Goal: Transaction & Acquisition: Purchase product/service

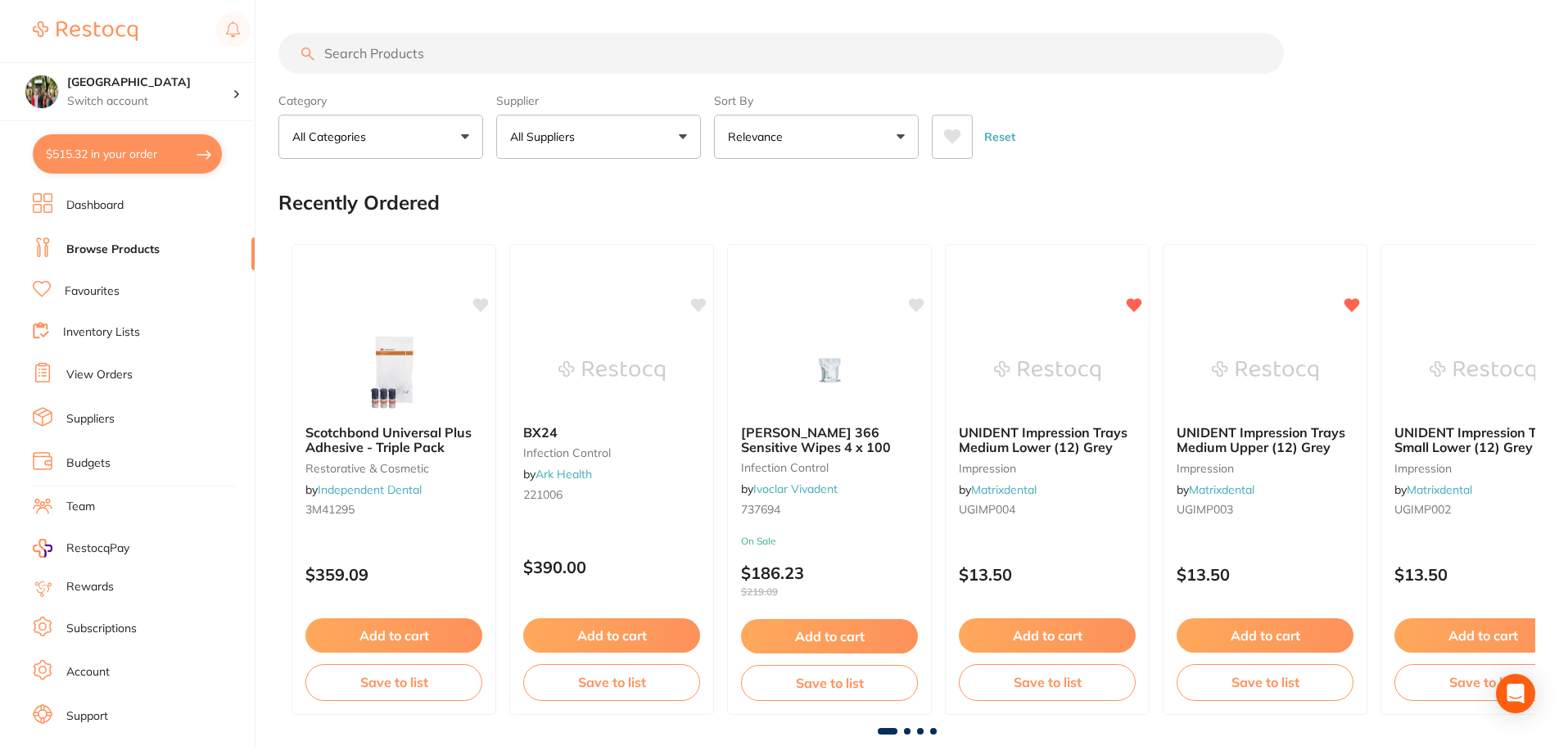
click at [142, 158] on button "$515.32 in your order" at bounding box center [128, 154] width 189 height 40
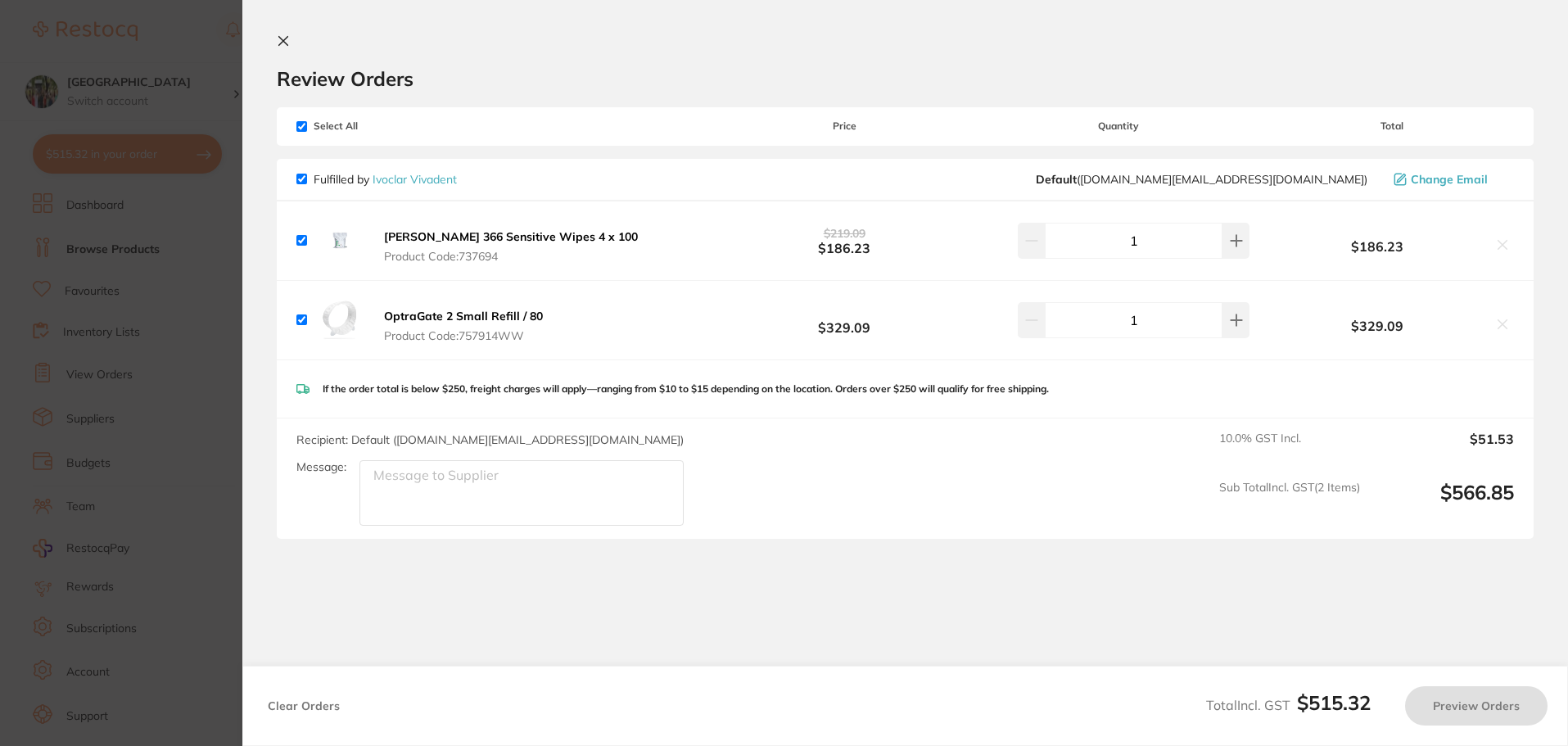
checkbox input "true"
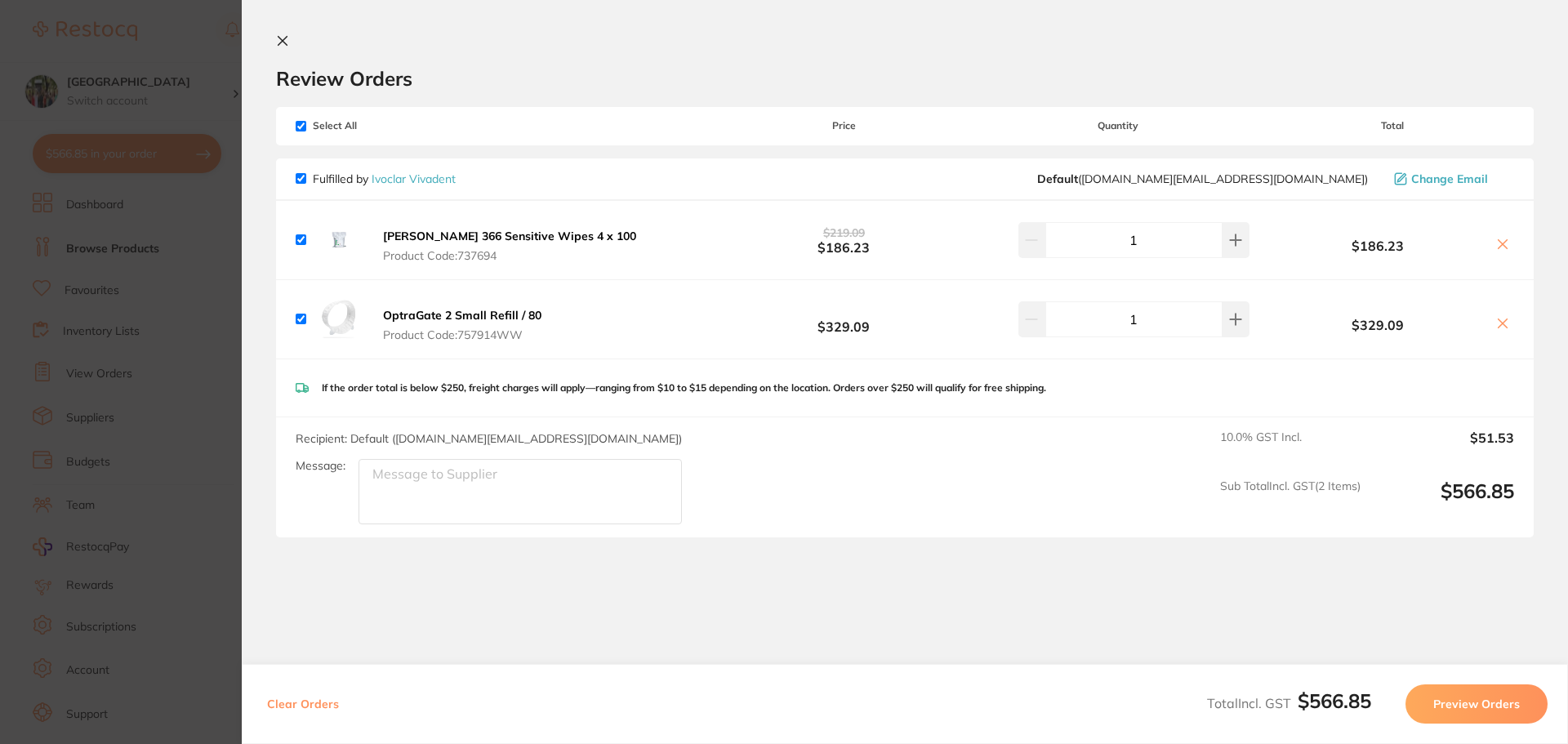
click at [279, 35] on icon at bounding box center [282, 41] width 13 height 13
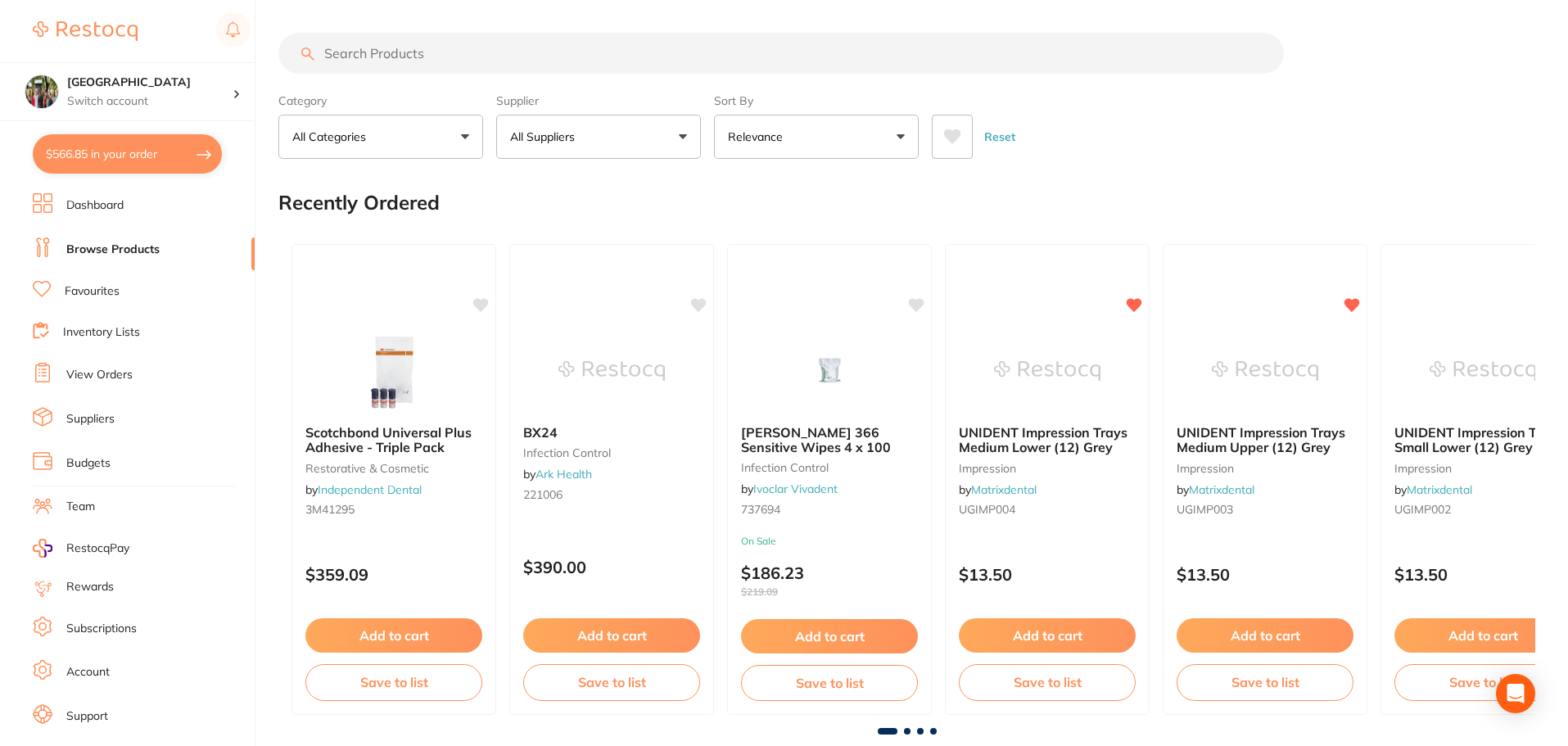
click at [432, 59] on input "search" at bounding box center [781, 53] width 1005 height 41
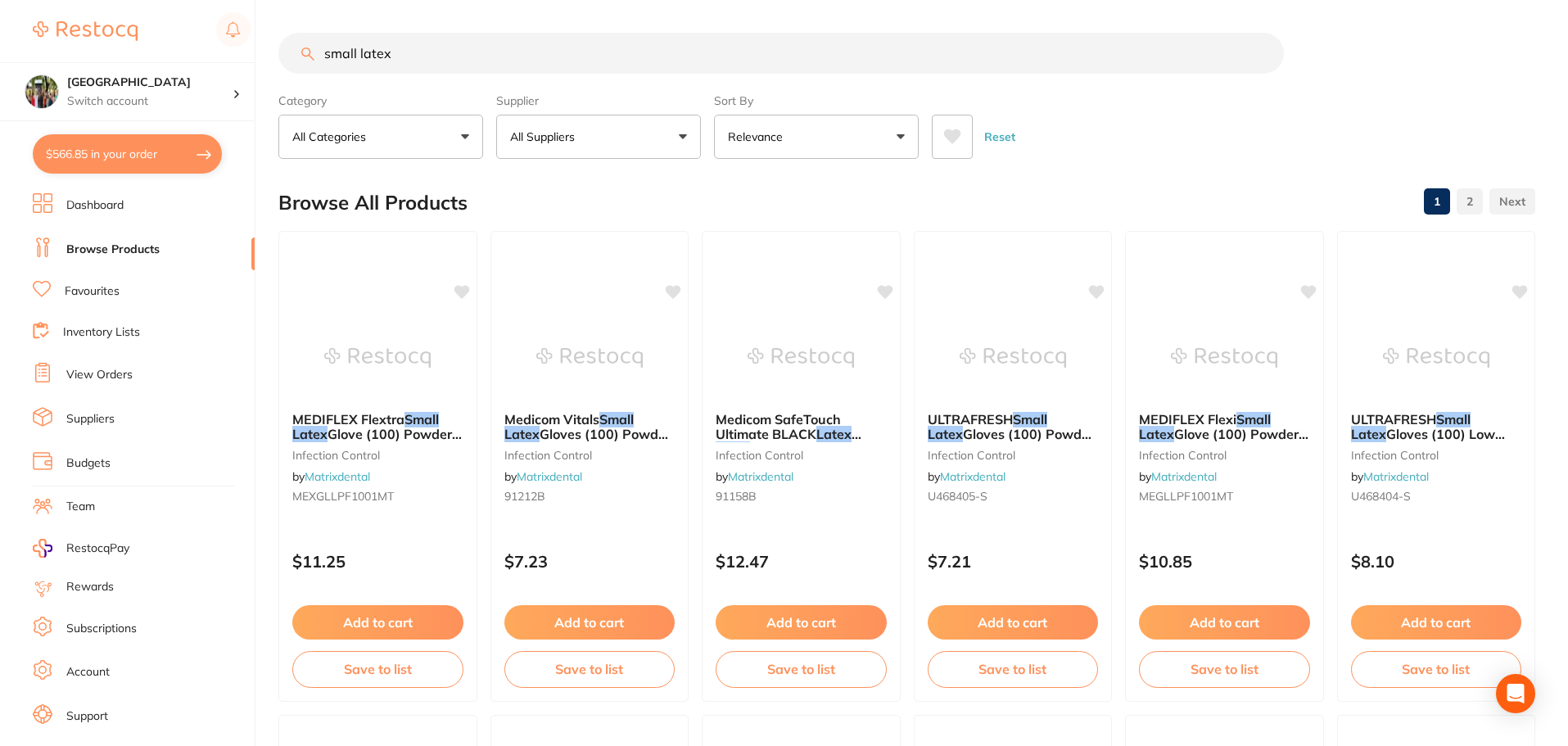
click at [459, 66] on input "small latex" at bounding box center [781, 53] width 1005 height 41
type input "small latex gloves"
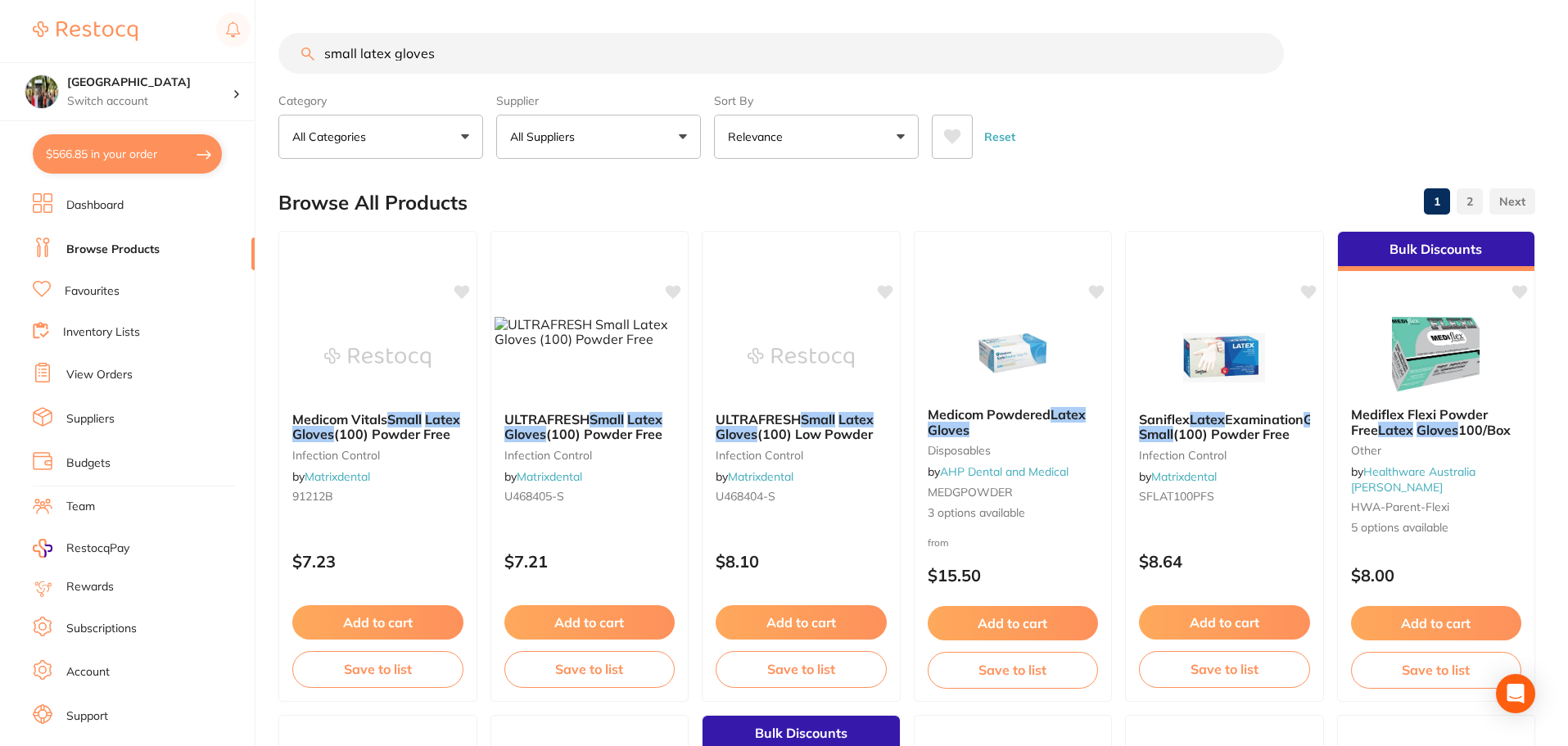
click at [823, 137] on button "Relevance" at bounding box center [816, 137] width 205 height 44
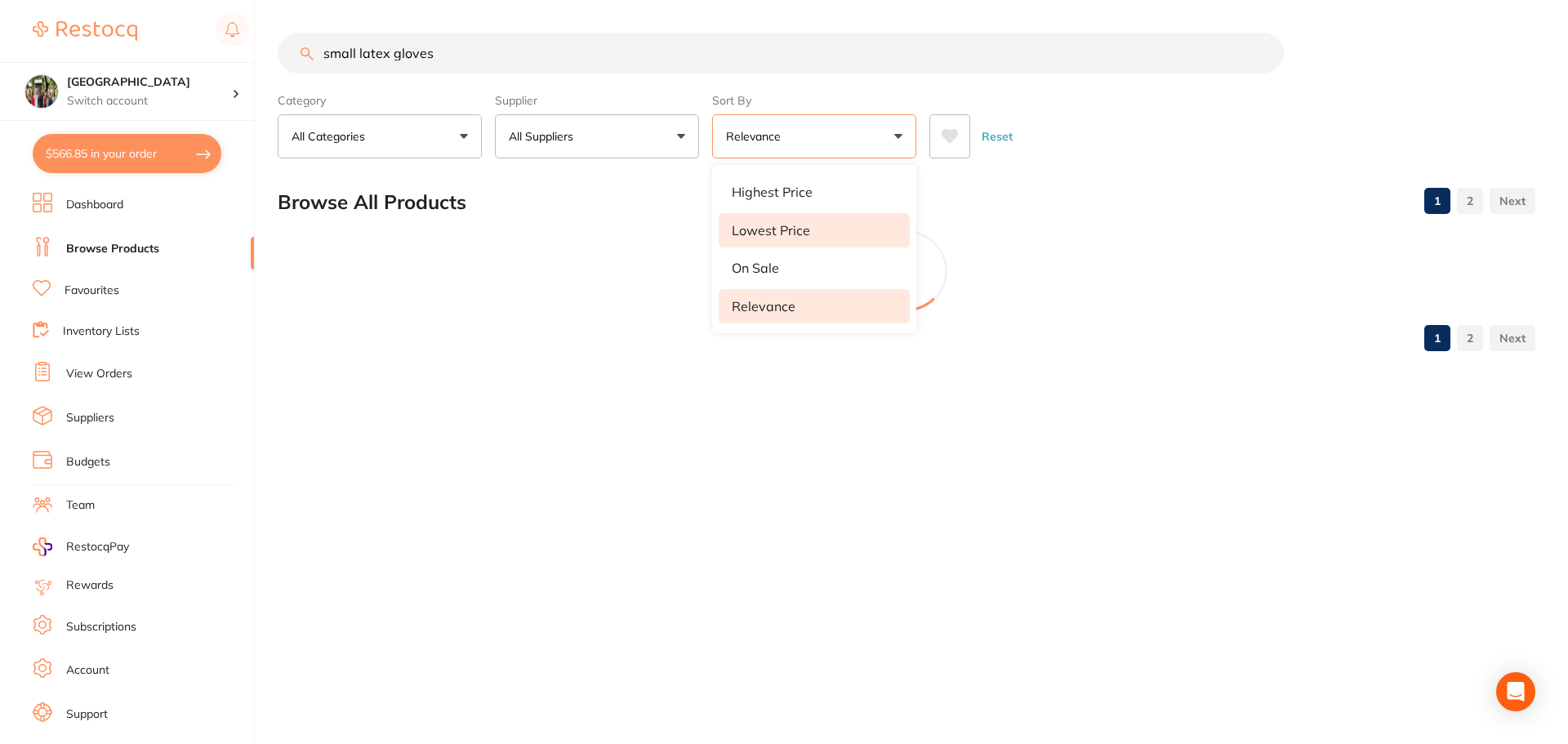
click at [804, 220] on li "Lowest Price" at bounding box center [814, 230] width 191 height 35
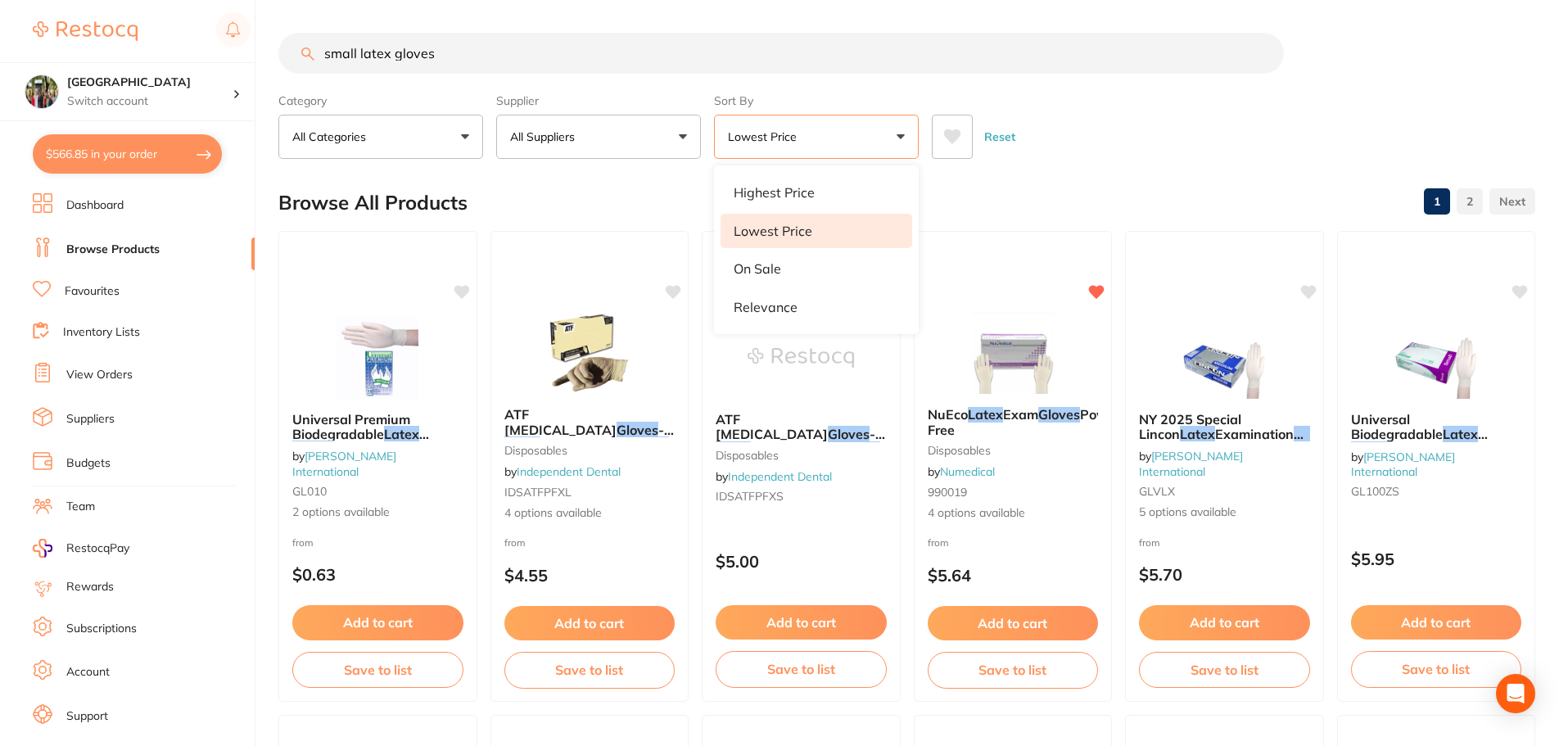
click at [131, 158] on button "$566.85 in your order" at bounding box center [128, 154] width 189 height 40
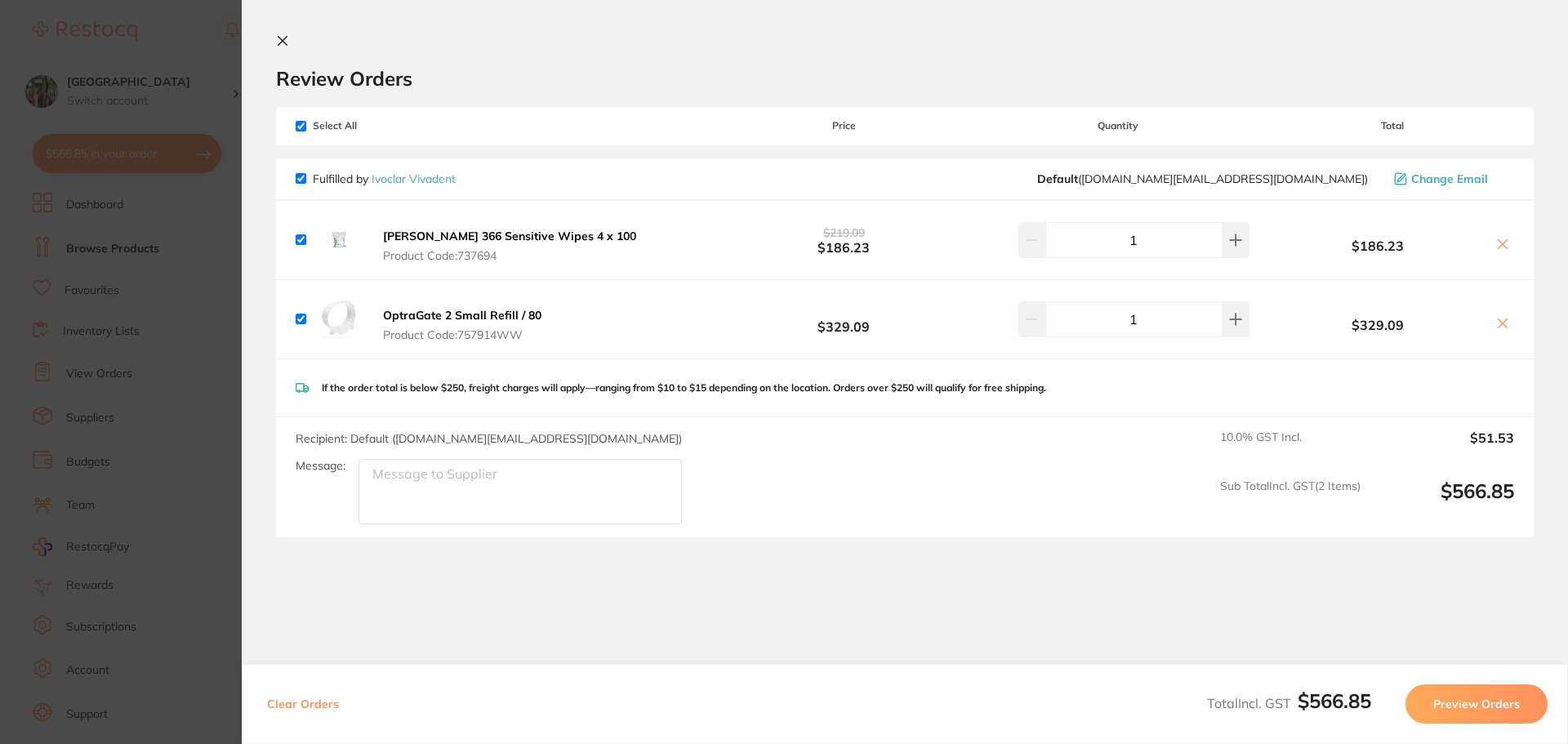
click at [1500, 692] on button "Preview Orders" at bounding box center [1475, 704] width 142 height 40
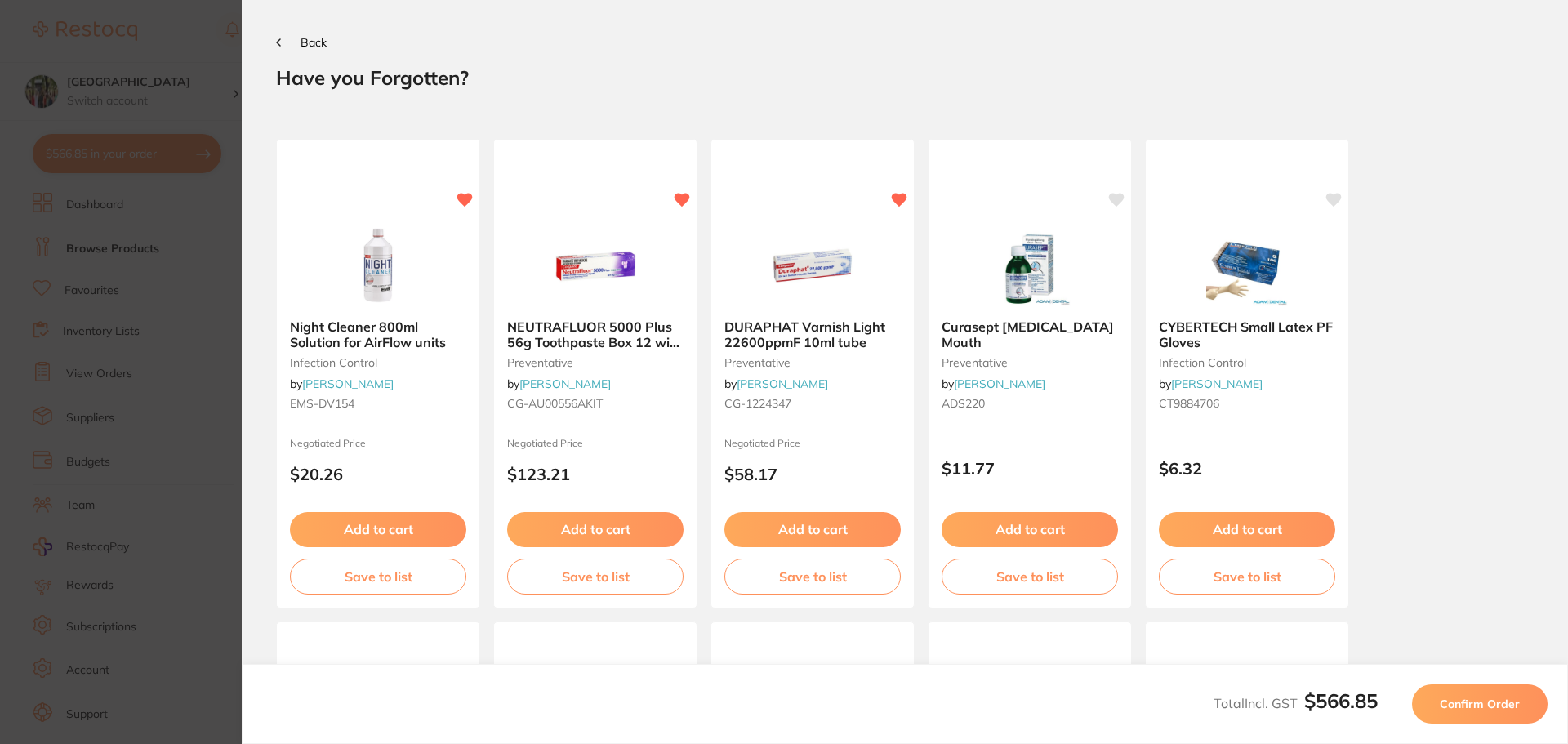
click at [1478, 702] on span "Confirm Order" at bounding box center [1479, 704] width 80 height 14
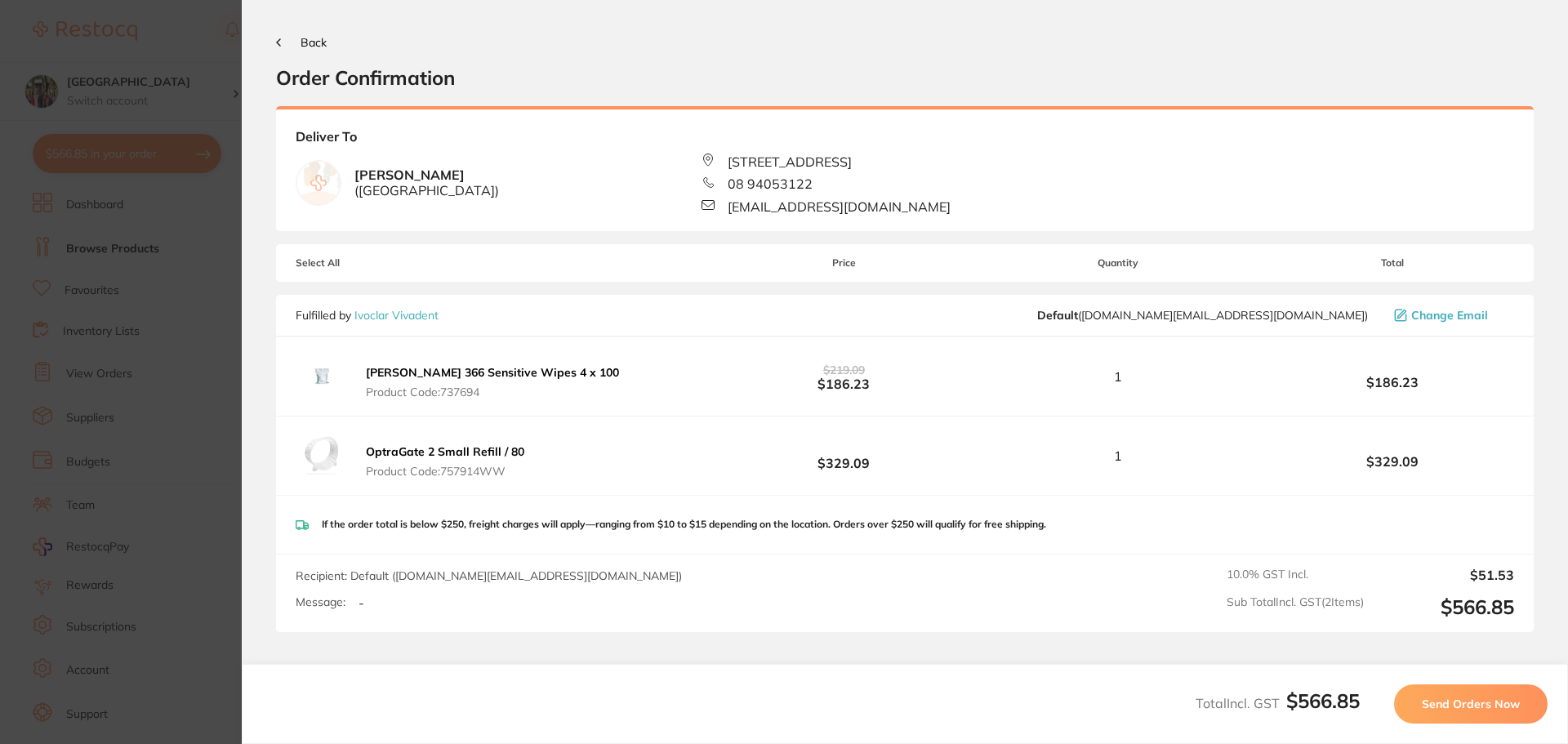
click at [1479, 702] on span "Send Orders Now" at bounding box center [1471, 704] width 98 height 14
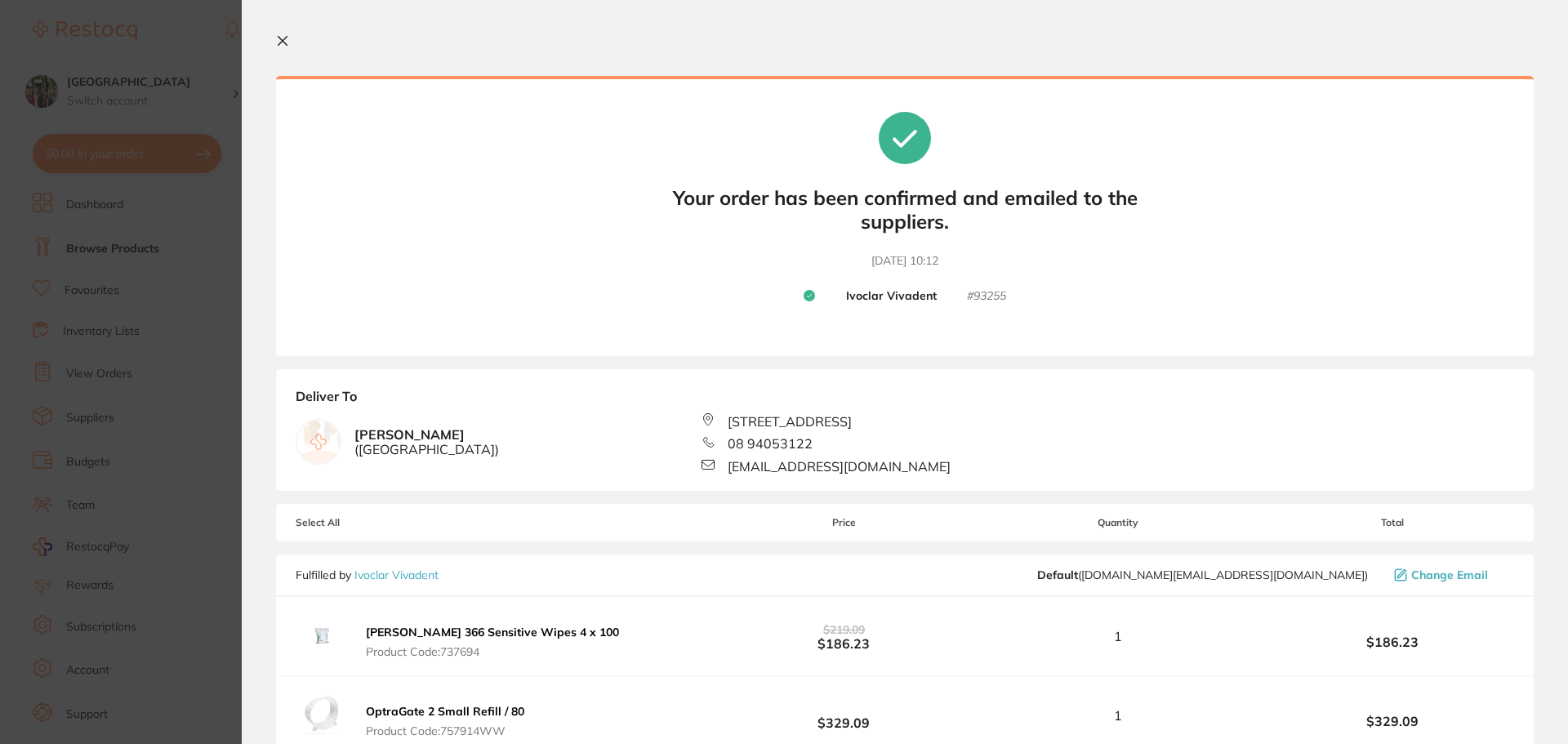
click at [286, 41] on icon at bounding box center [282, 41] width 13 height 13
